Goal: Find specific page/section

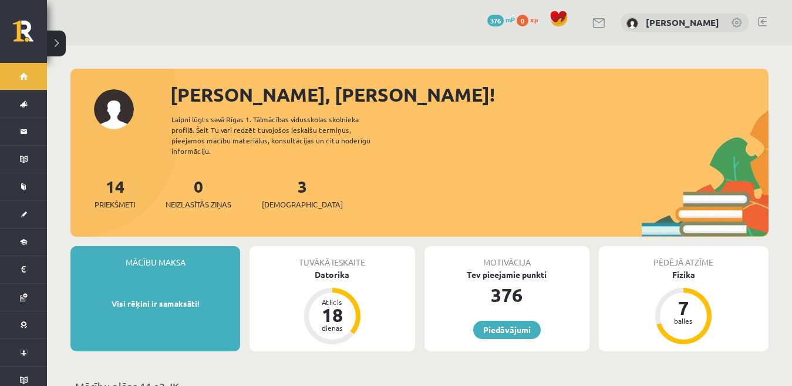
drag, startPoint x: 0, startPoint y: 0, endPoint x: 410, endPoint y: 211, distance: 461.1
click at [410, 211] on div "14 Priekšmeti 0 Neizlasītās ziņas 3 Ieskaites" at bounding box center [419, 205] width 698 height 63
drag, startPoint x: 790, startPoint y: 168, endPoint x: 766, endPoint y: 116, distance: 57.5
click at [766, 116] on div "[PERSON_NAME], [PERSON_NAME]! Laipni lūgts savā Rīgas 1. Tālmācības vidusskolas…" at bounding box center [419, 158] width 698 height 156
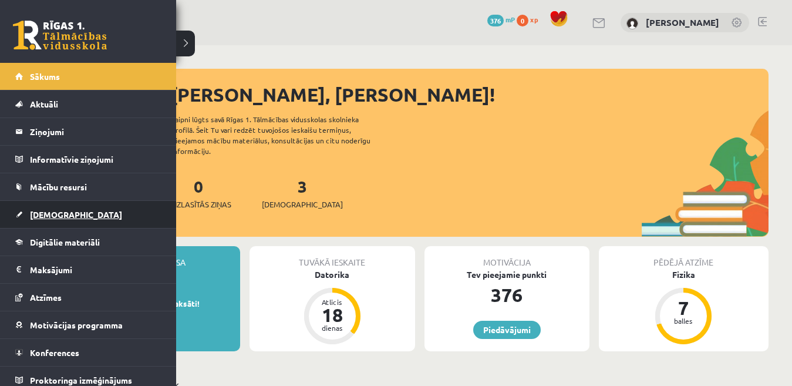
click at [92, 220] on link "[DEMOGRAPHIC_DATA]" at bounding box center [88, 214] width 146 height 27
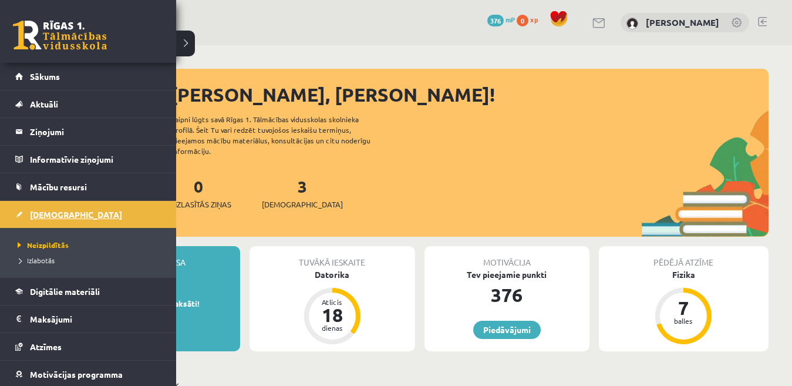
click at [78, 211] on link "[DEMOGRAPHIC_DATA]" at bounding box center [88, 214] width 146 height 27
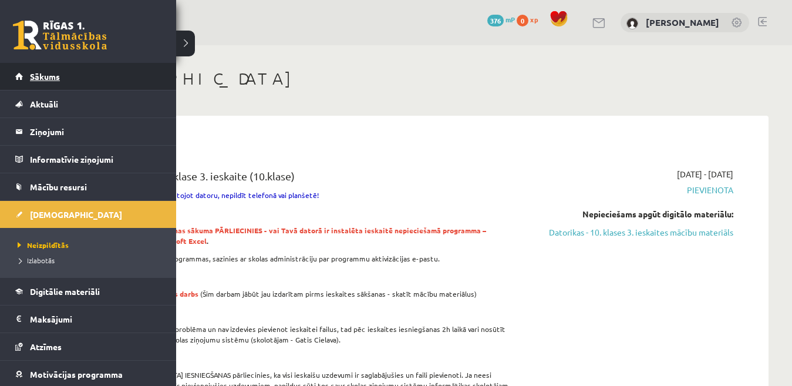
click at [45, 68] on link "Sākums" at bounding box center [88, 76] width 146 height 27
